Goal: Task Accomplishment & Management: Complete application form

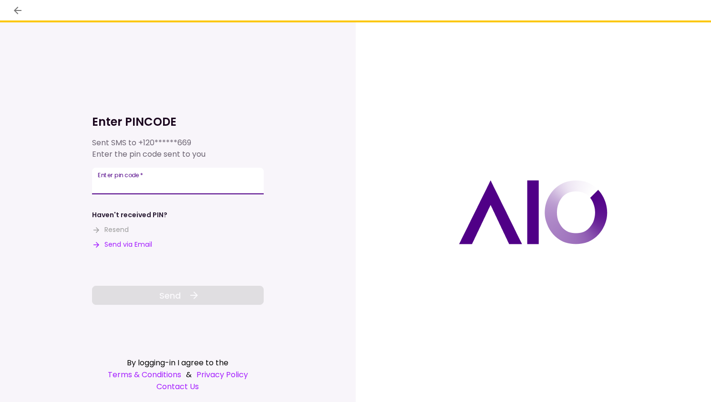
click at [180, 176] on input "Enter pin code   *" at bounding box center [178, 181] width 172 height 27
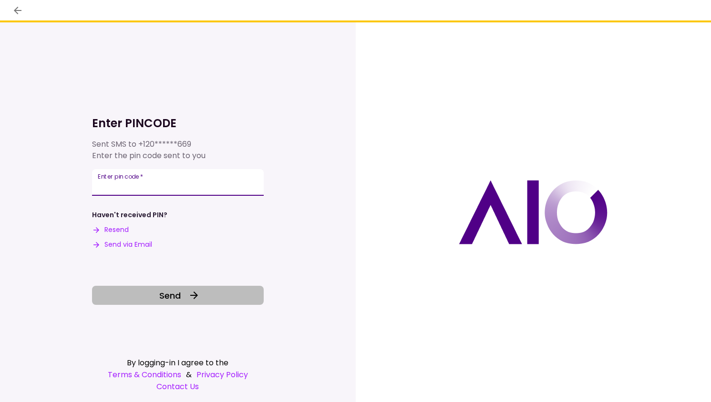
type input "******"
click at [191, 292] on icon at bounding box center [193, 295] width 11 height 11
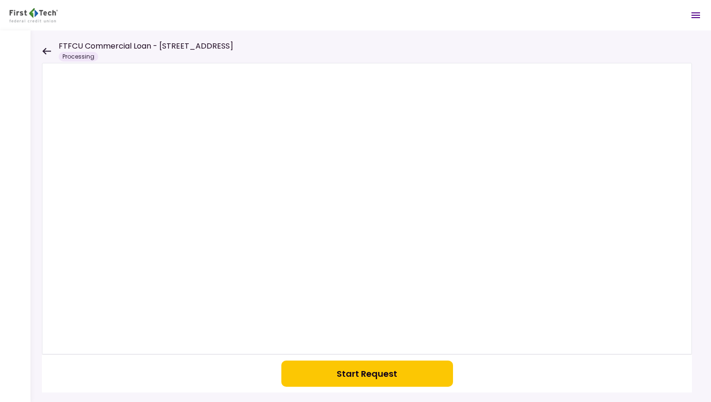
click at [353, 378] on button "Start Request" at bounding box center [367, 374] width 172 height 26
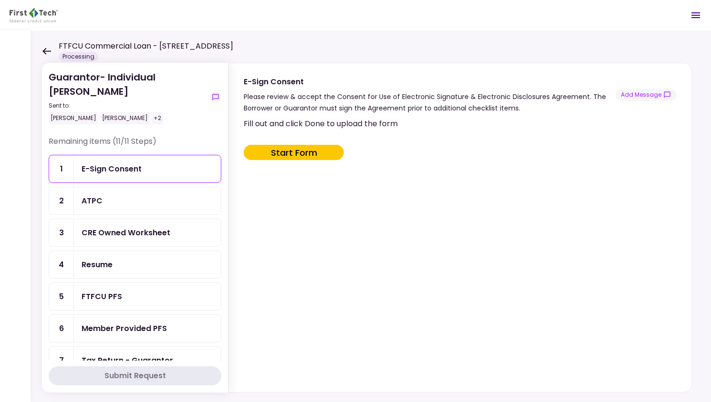
click at [295, 152] on button "Start Form" at bounding box center [294, 152] width 100 height 15
type input "***"
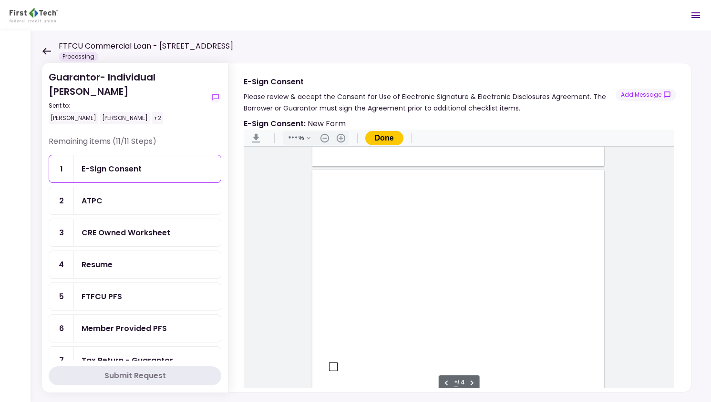
type input "*"
click at [330, 219] on div "Document Content" at bounding box center [334, 218] width 8 height 8
click at [364, 253] on div "Sign here" at bounding box center [364, 252] width 25 height 10
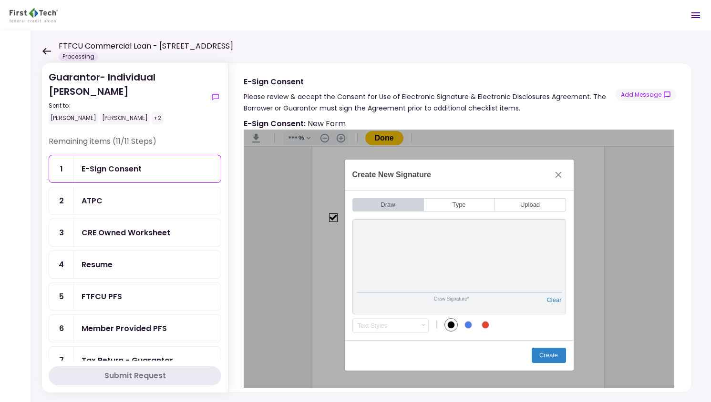
click at [509, 235] on div "Draw Signature* Clear" at bounding box center [459, 266] width 214 height 95
click at [544, 356] on button "Create" at bounding box center [549, 355] width 34 height 15
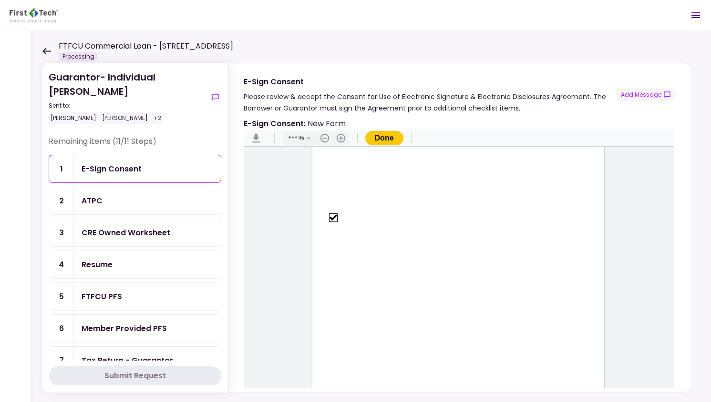
click at [383, 140] on button "Done" at bounding box center [384, 138] width 38 height 14
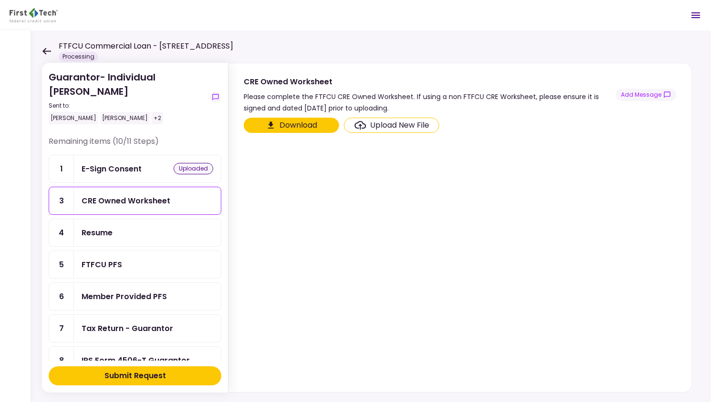
click at [291, 123] on button "Download" at bounding box center [291, 125] width 95 height 15
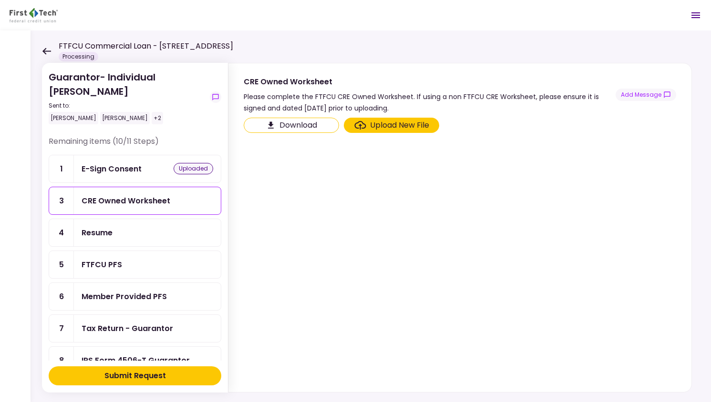
click at [108, 227] on div "Resume" at bounding box center [97, 233] width 31 height 12
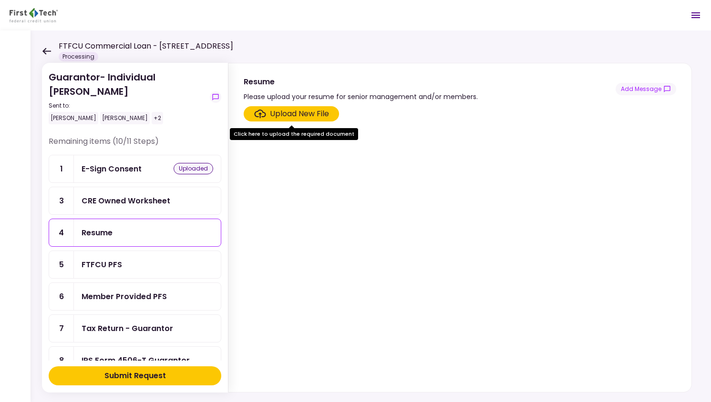
click at [122, 259] on div "FTFCU PFS" at bounding box center [148, 265] width 132 height 12
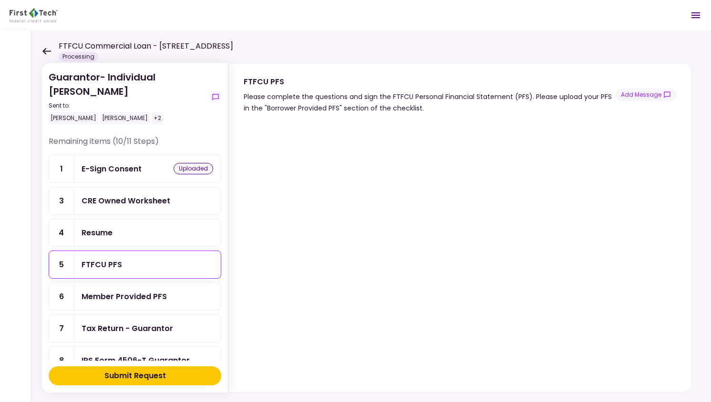
click at [138, 291] on div "Member Provided PFS" at bounding box center [124, 297] width 85 height 12
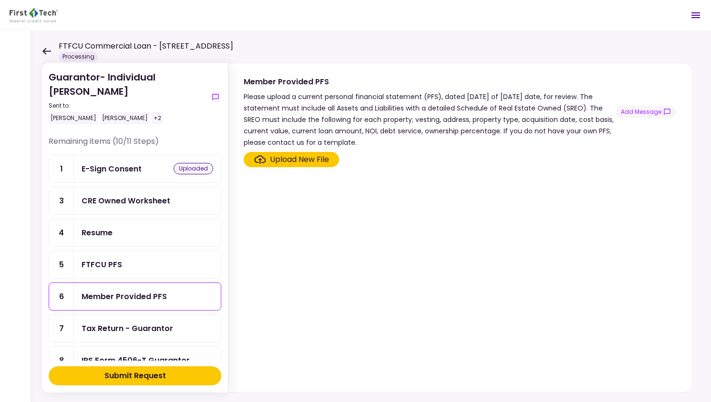
click at [103, 227] on div "Resume" at bounding box center [97, 233] width 31 height 12
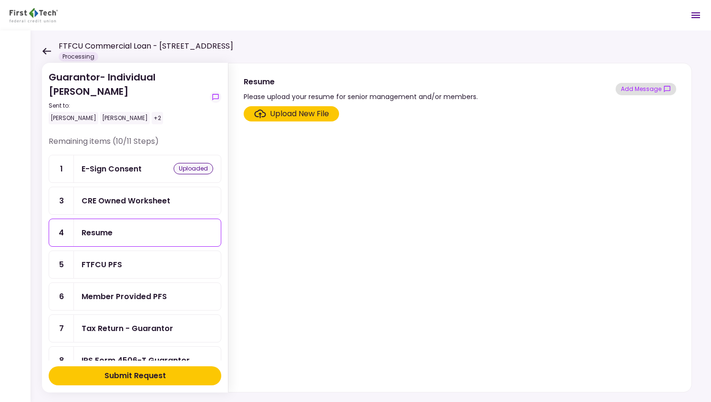
click at [640, 87] on button "Add Message" at bounding box center [646, 89] width 61 height 12
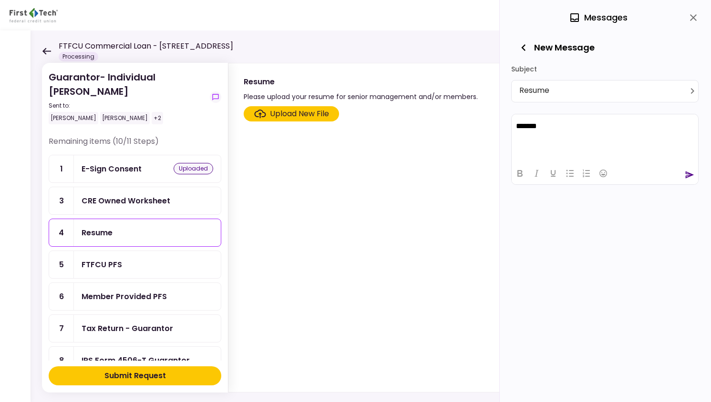
click at [689, 172] on icon "send" at bounding box center [690, 175] width 10 height 10
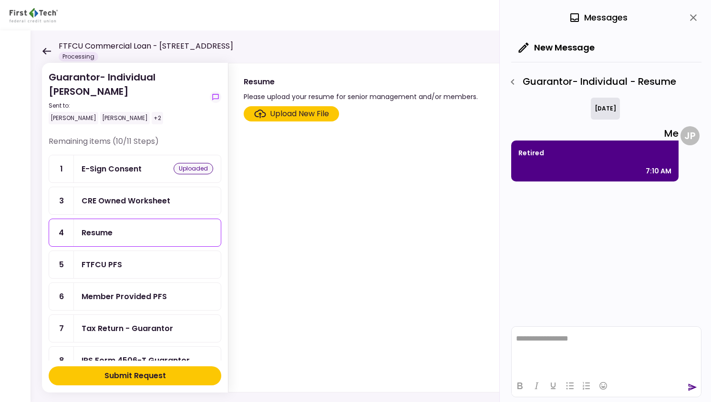
click at [89, 259] on div "FTFCU PFS" at bounding box center [102, 265] width 41 height 12
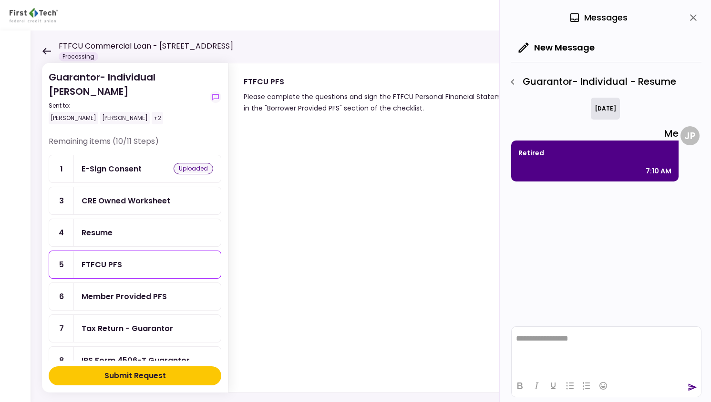
click at [696, 16] on icon "close" at bounding box center [693, 17] width 11 height 11
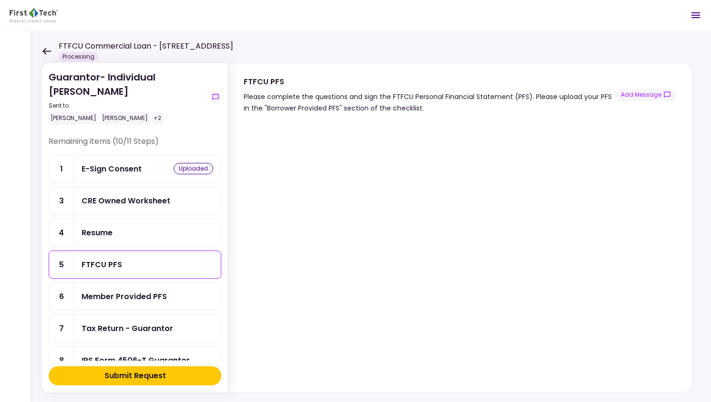
scroll to position [12, 0]
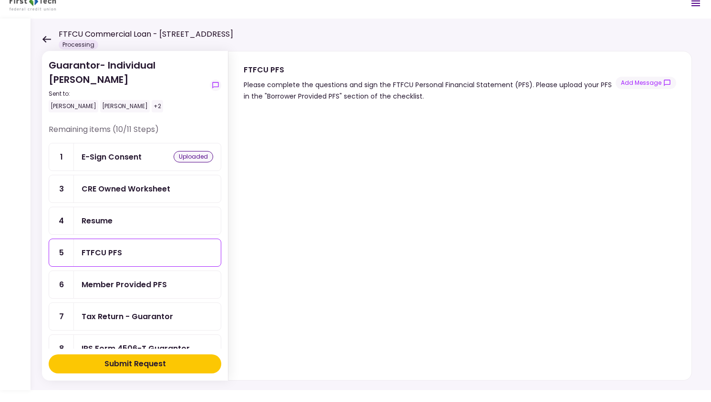
click at [117, 279] on div "Member Provided PFS" at bounding box center [124, 285] width 85 height 12
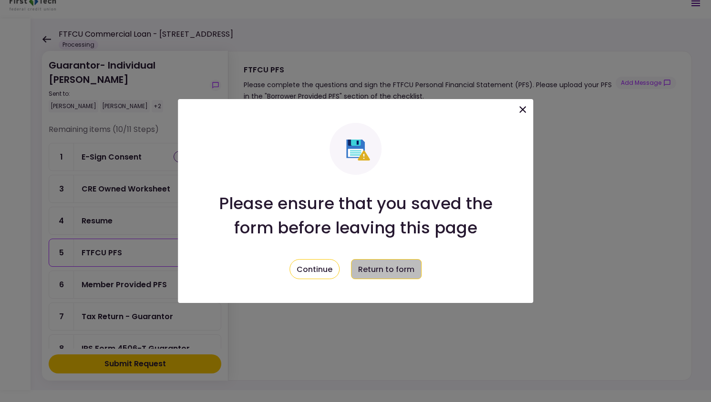
click at [377, 266] on button "Return to form" at bounding box center [386, 269] width 71 height 20
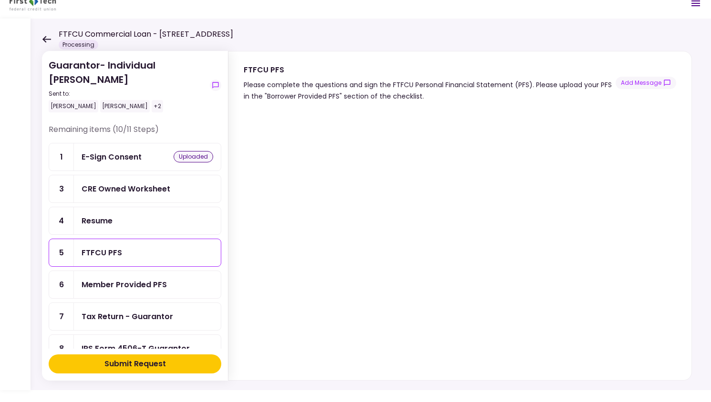
click at [139, 279] on div "Member Provided PFS" at bounding box center [124, 285] width 85 height 12
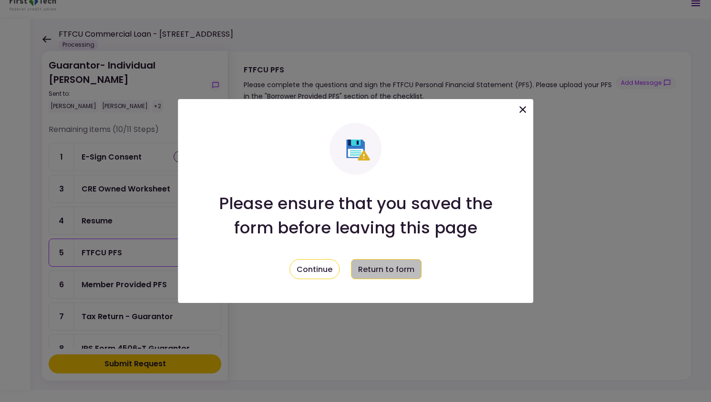
click at [388, 271] on button "Return to form" at bounding box center [386, 269] width 71 height 20
